Goal: Task Accomplishment & Management: Manage account settings

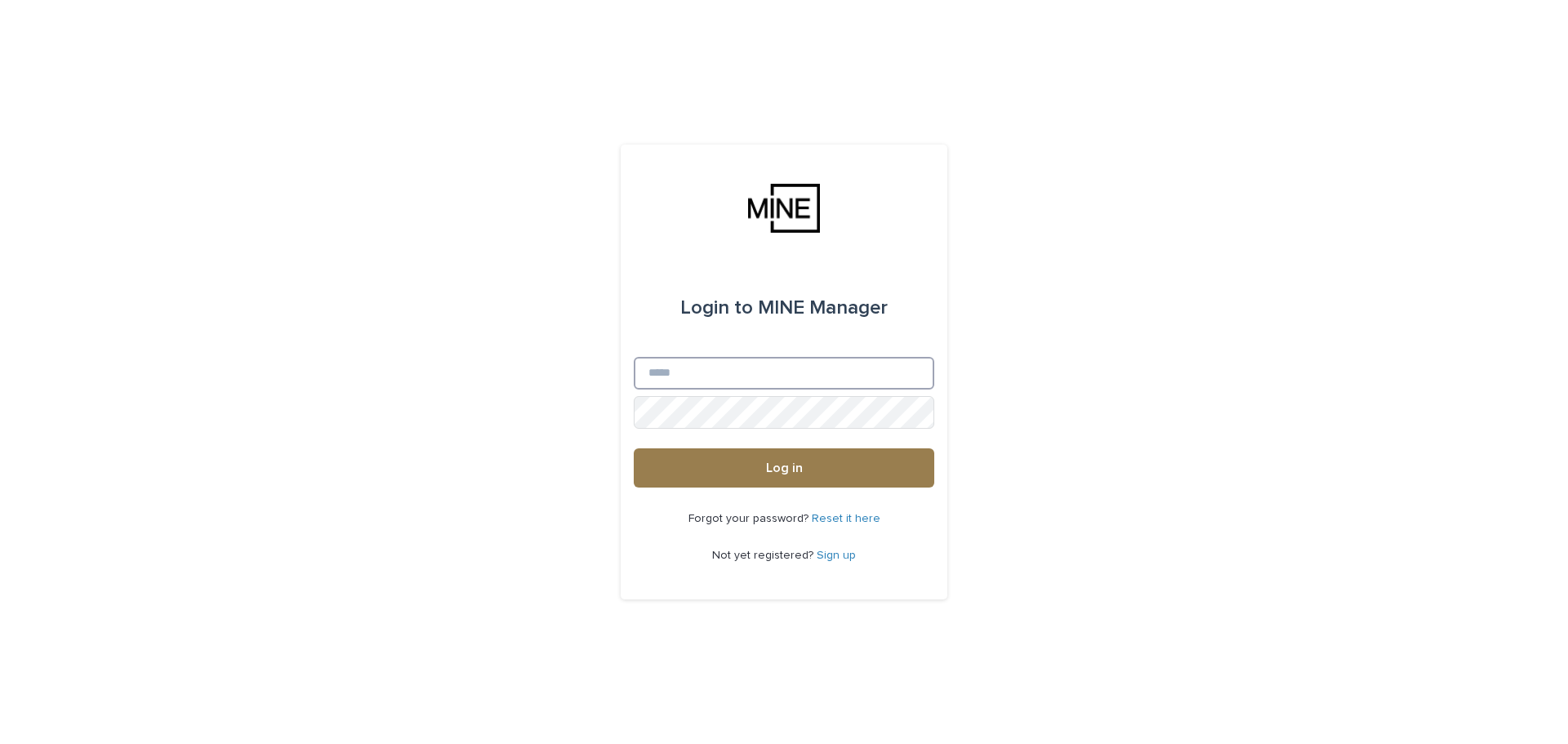
type input "**********"
click at [762, 463] on button "Log in" at bounding box center [784, 467] width 301 height 39
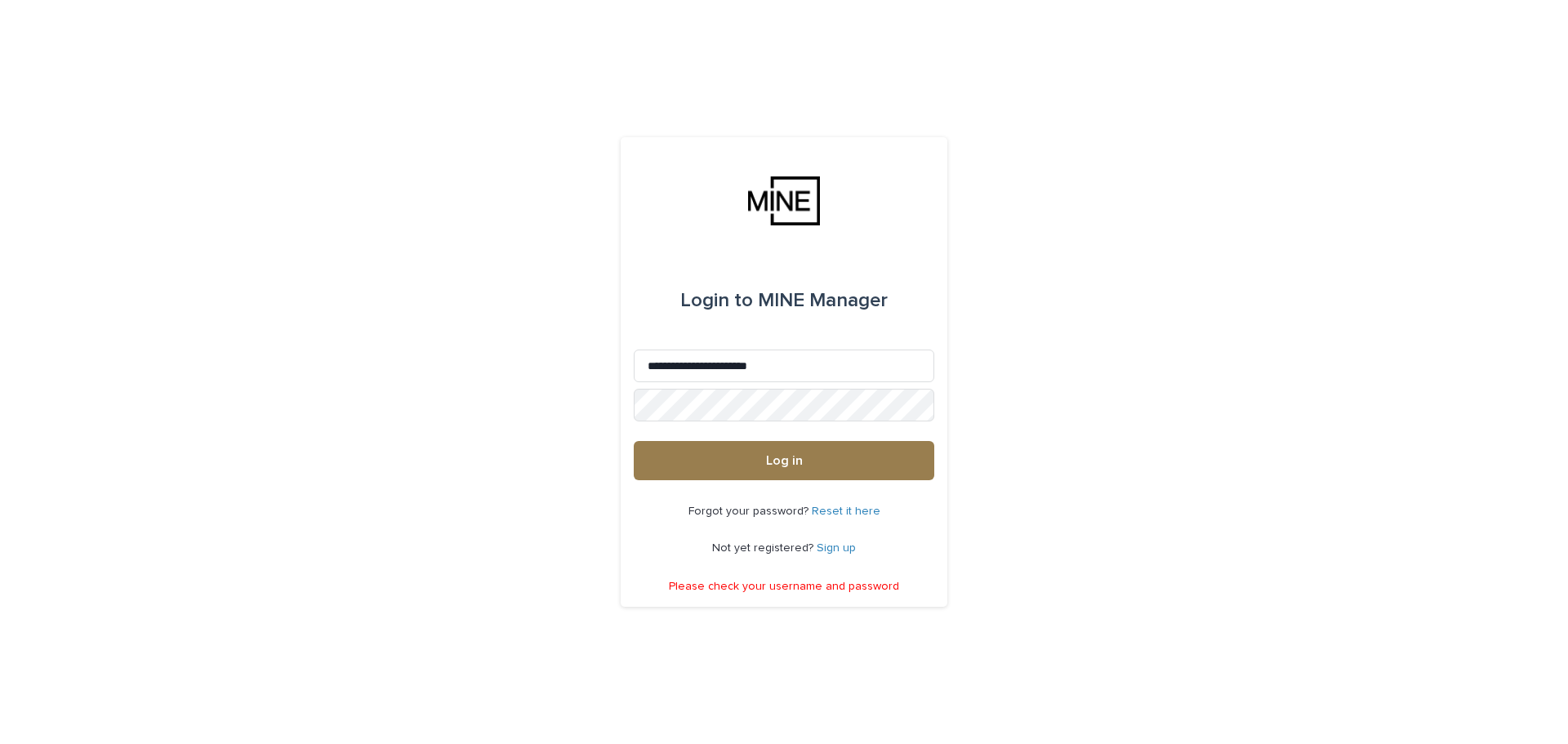
click at [793, 467] on span "Log in" at bounding box center [784, 460] width 37 height 13
